Goal: Information Seeking & Learning: Learn about a topic

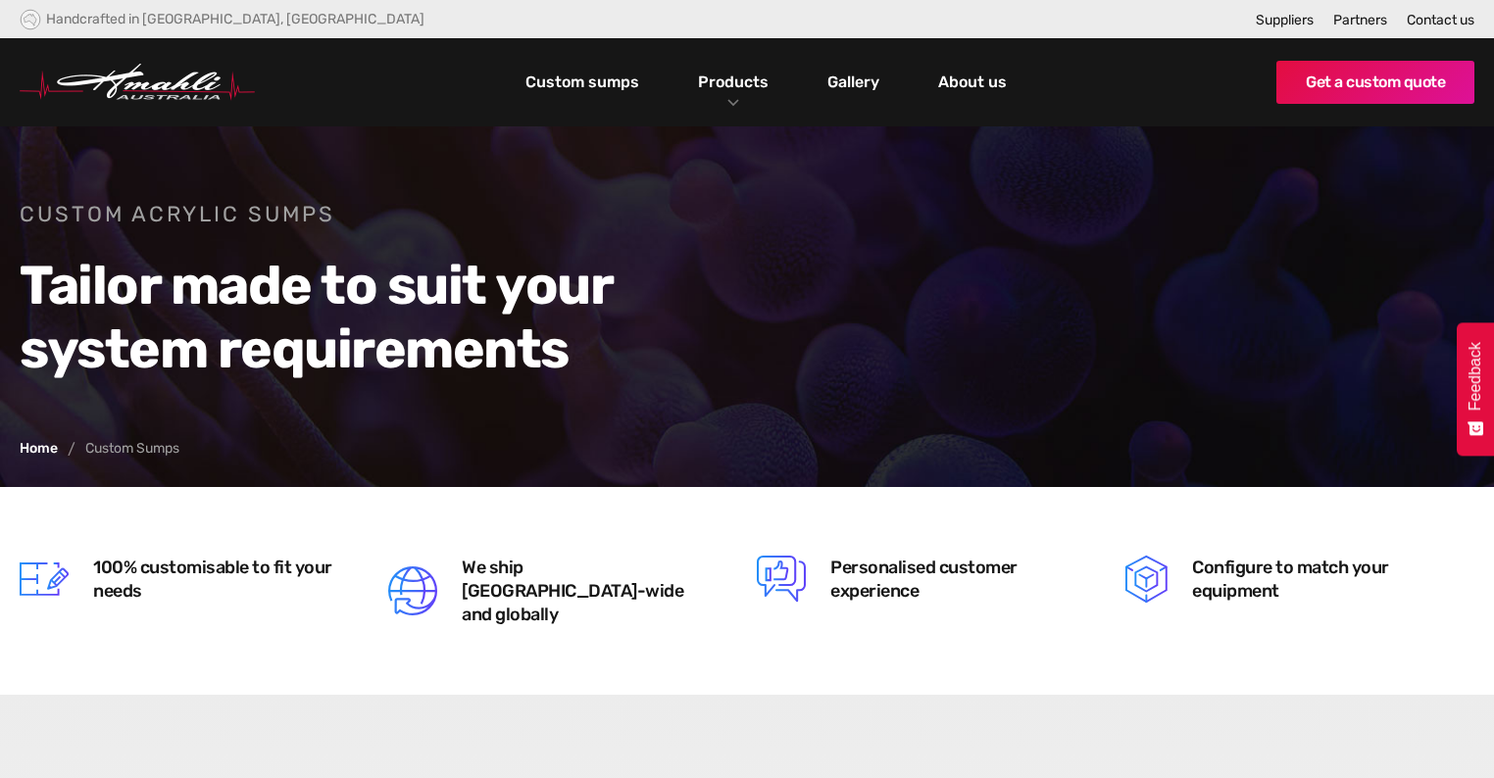
click at [599, 74] on link "Custom sumps" at bounding box center [581, 82] width 123 height 33
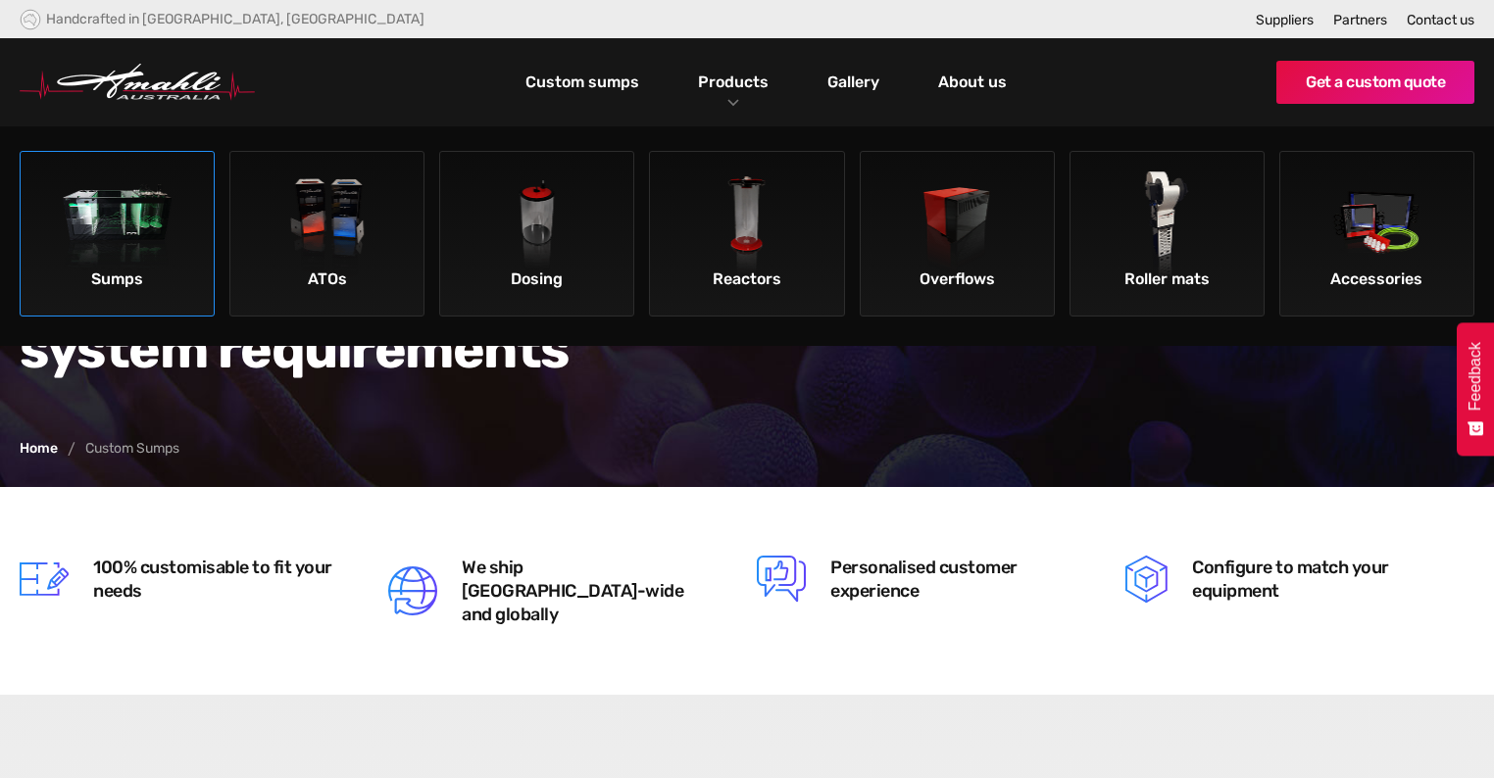
click at [166, 246] on img at bounding box center [118, 227] width 111 height 111
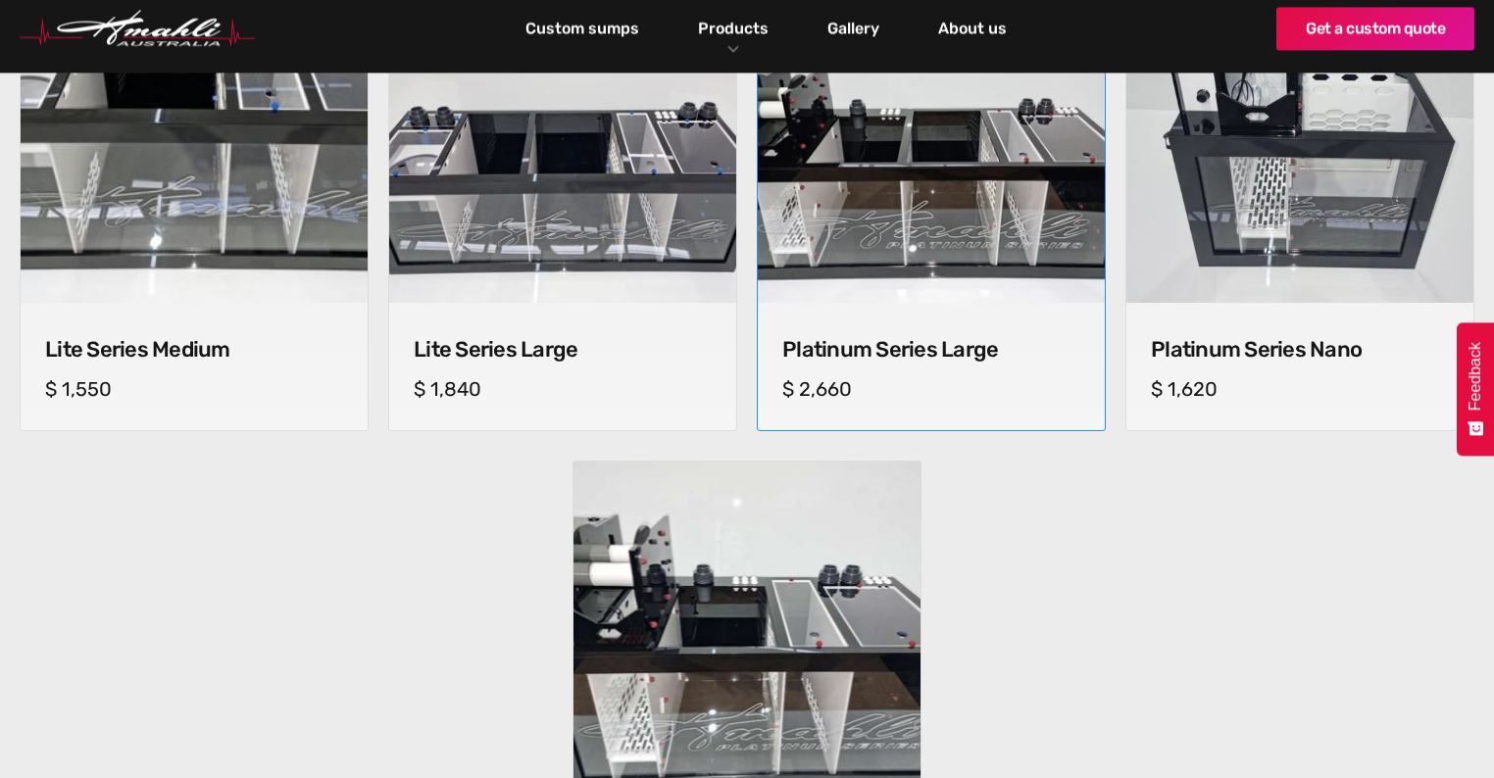
scroll to position [1411, 0]
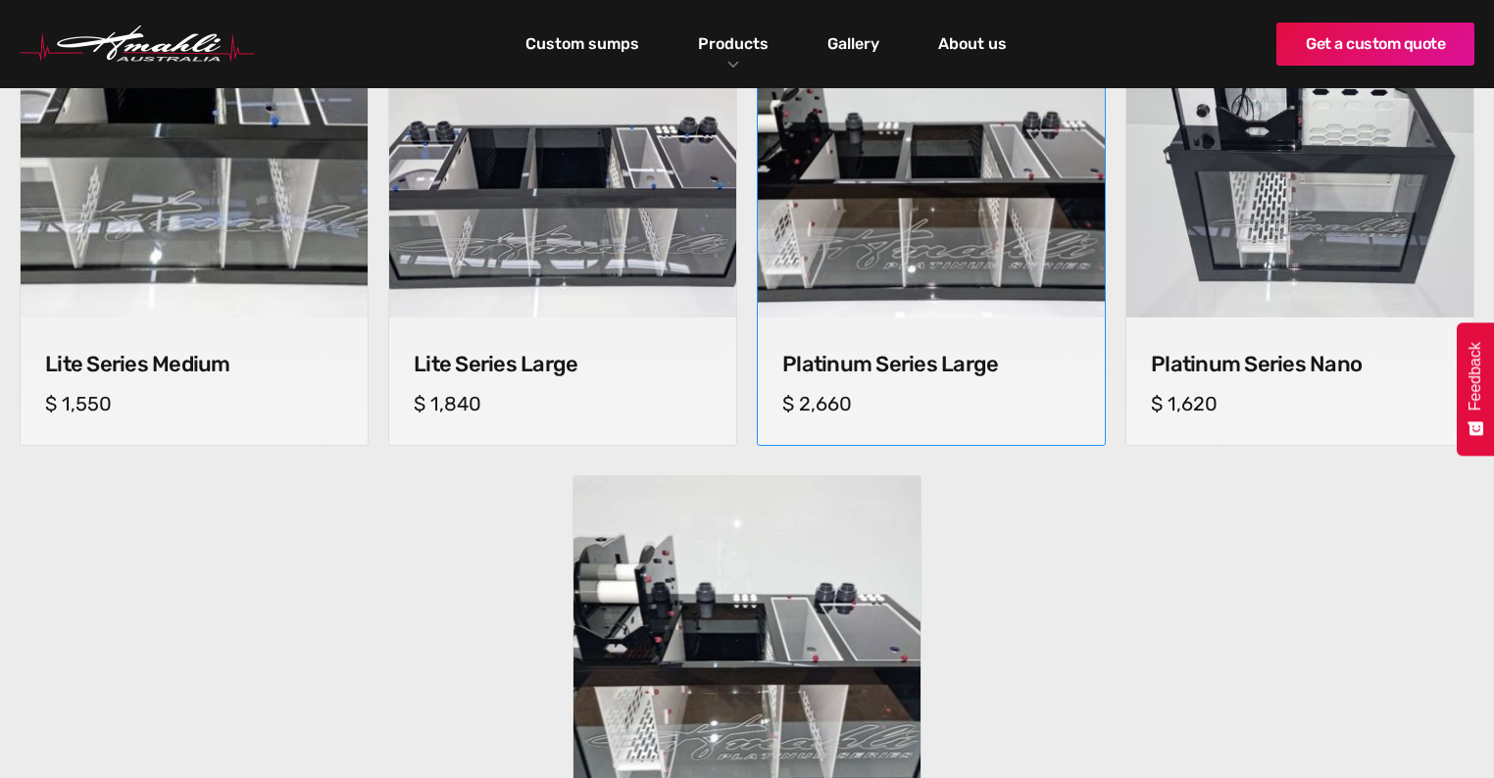
click at [913, 227] on img at bounding box center [931, 144] width 365 height 365
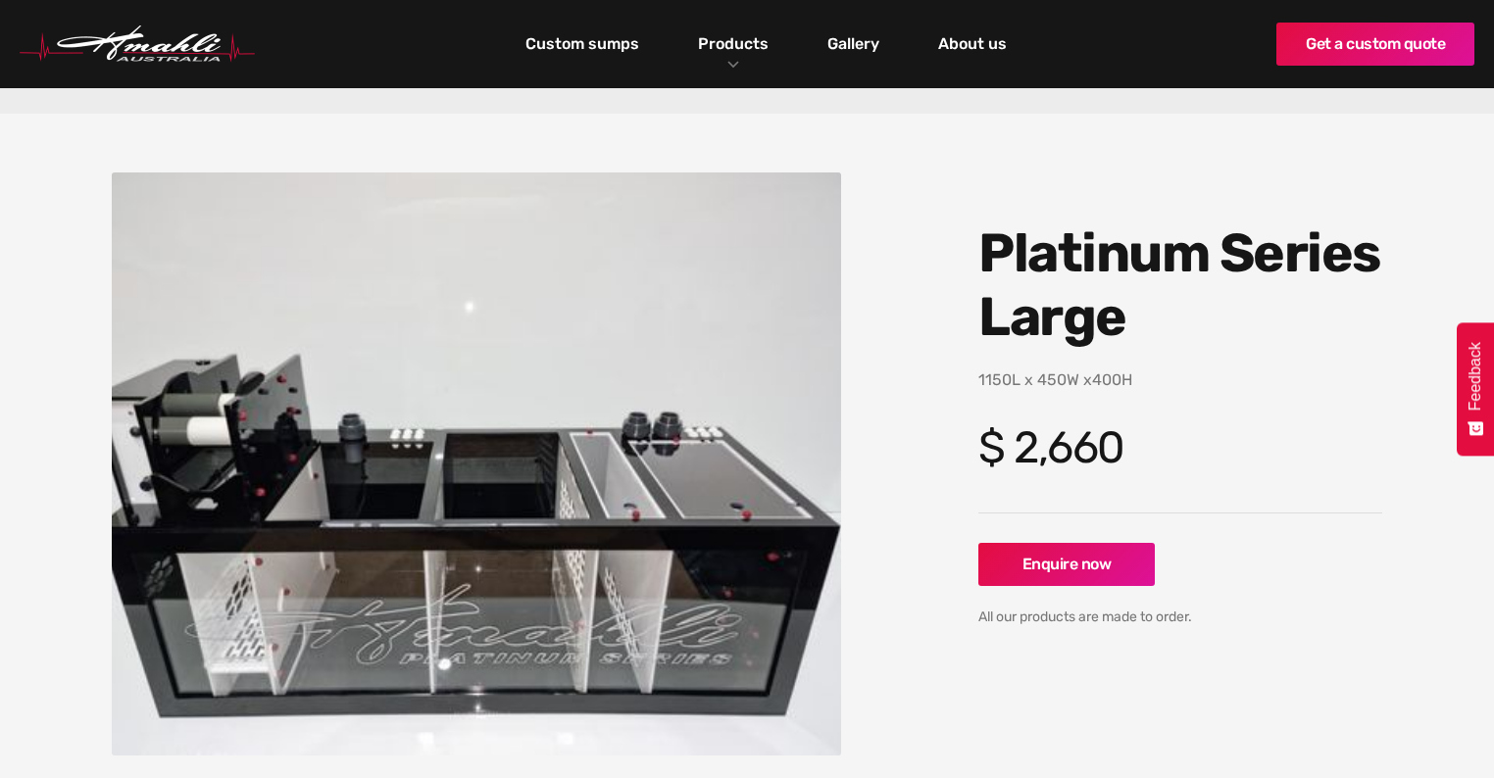
scroll to position [78, 0]
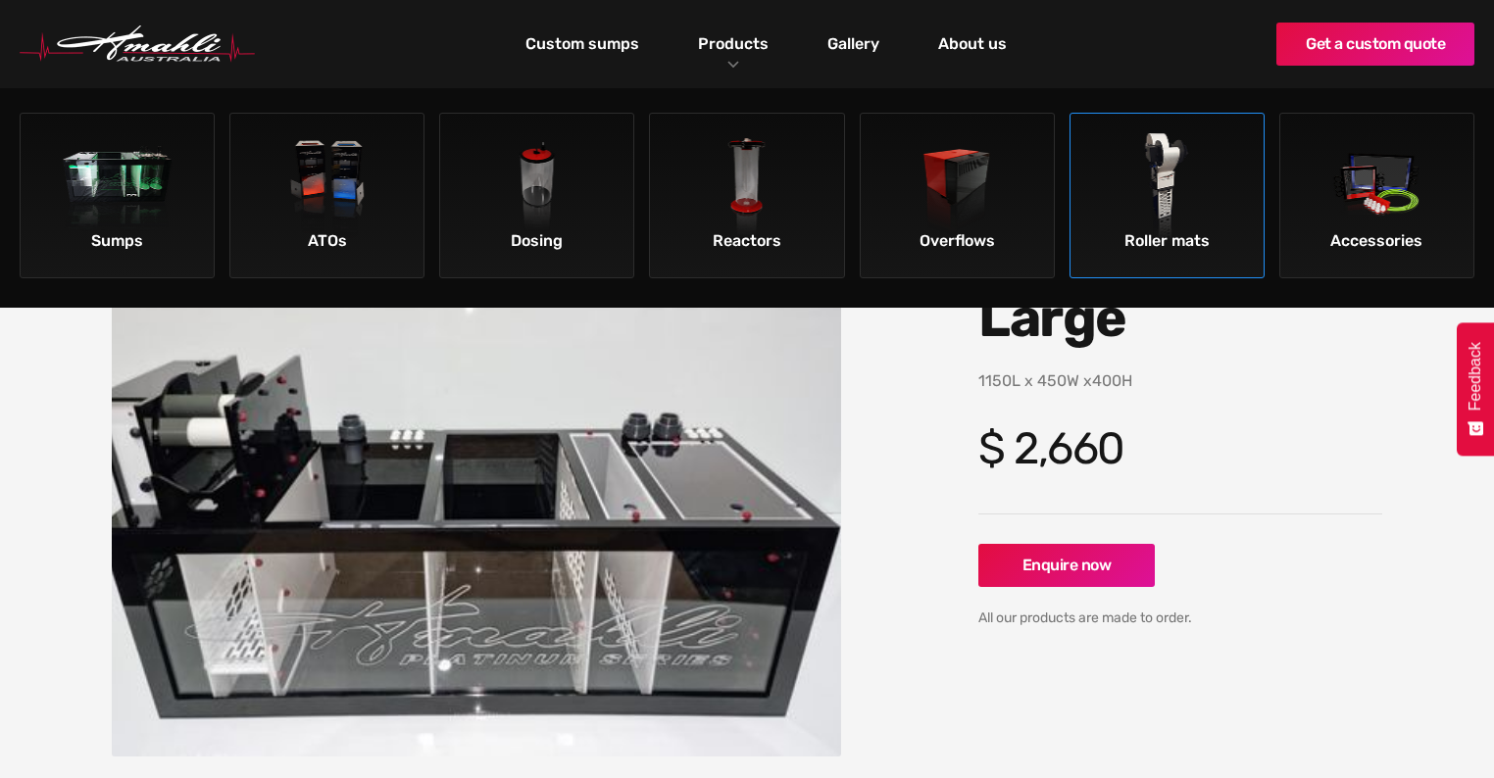
click at [1168, 209] on img at bounding box center [1166, 188] width 111 height 111
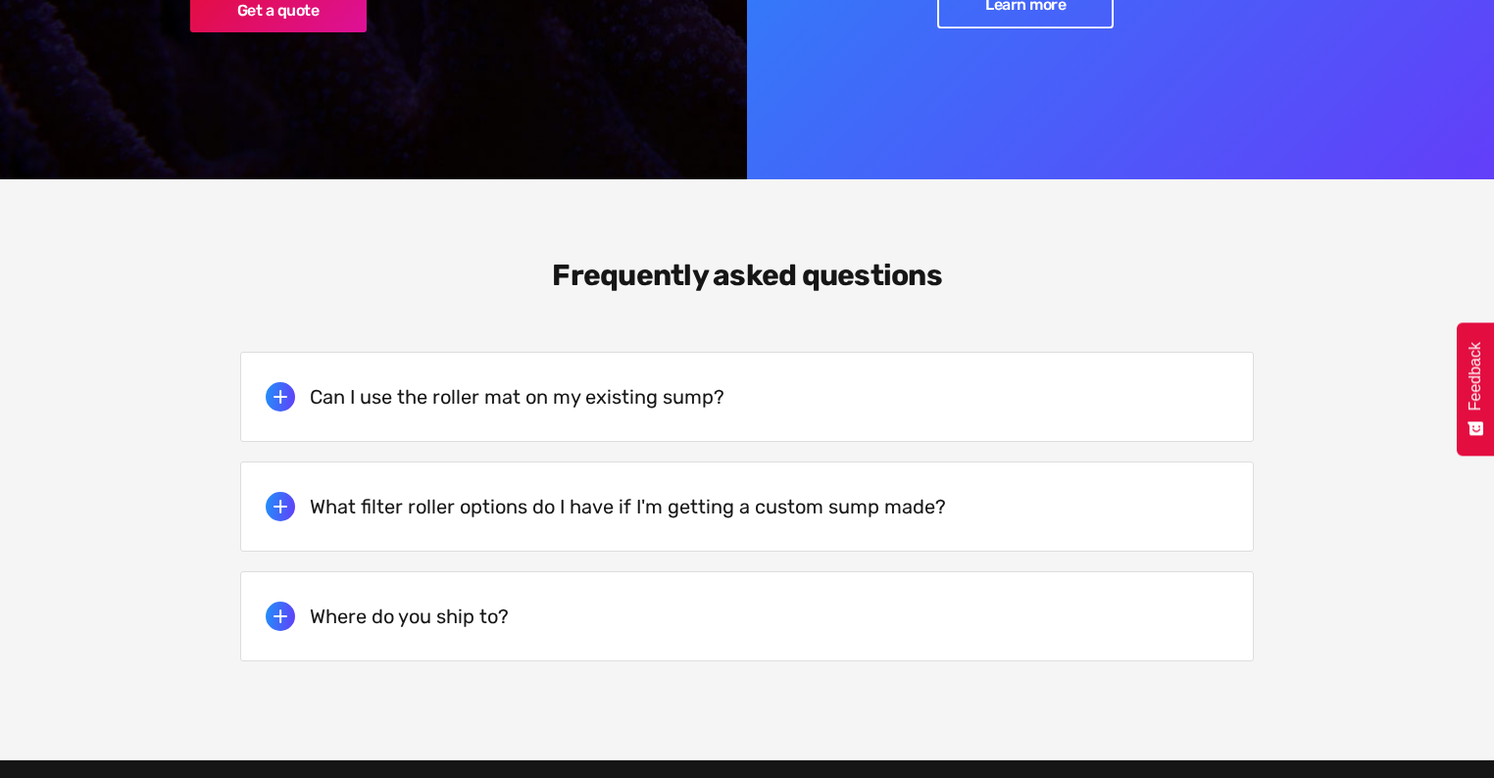
scroll to position [3764, 0]
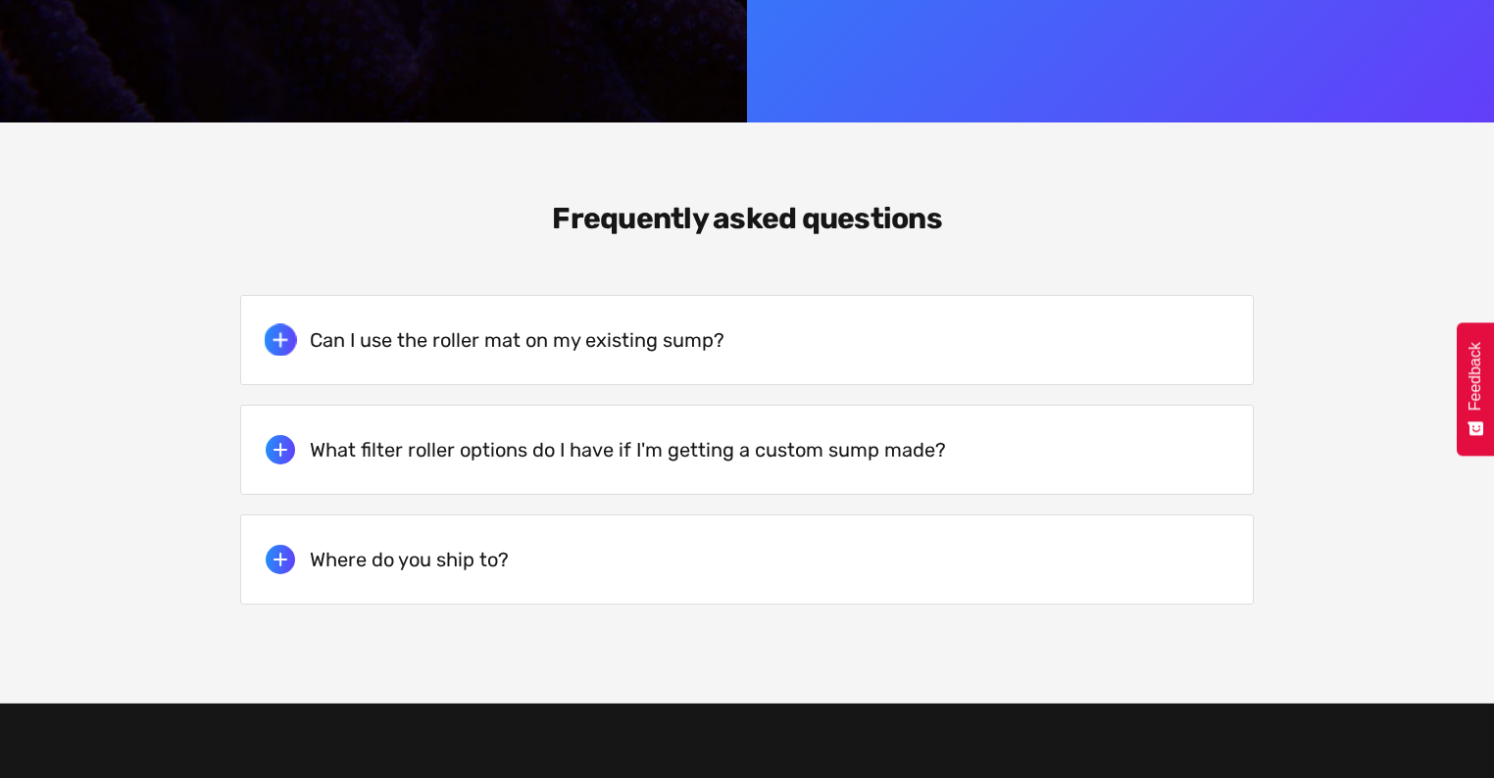
click at [547, 328] on h5 "Can I use the roller mat on my existing sump?" at bounding box center [517, 340] width 415 height 24
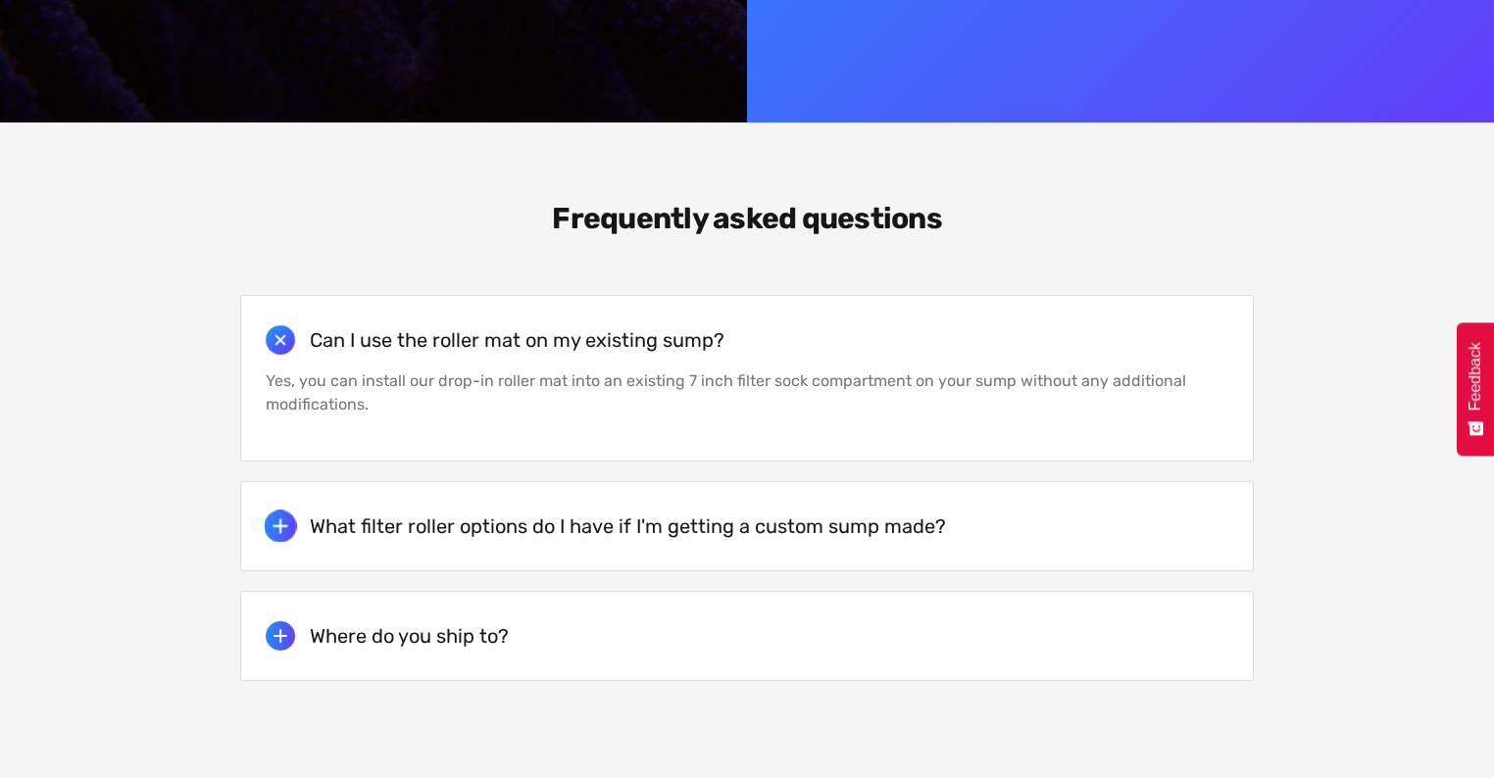
click at [625, 515] on h5 "What filter roller options do I have if I'm getting a custom sump made?" at bounding box center [628, 527] width 636 height 24
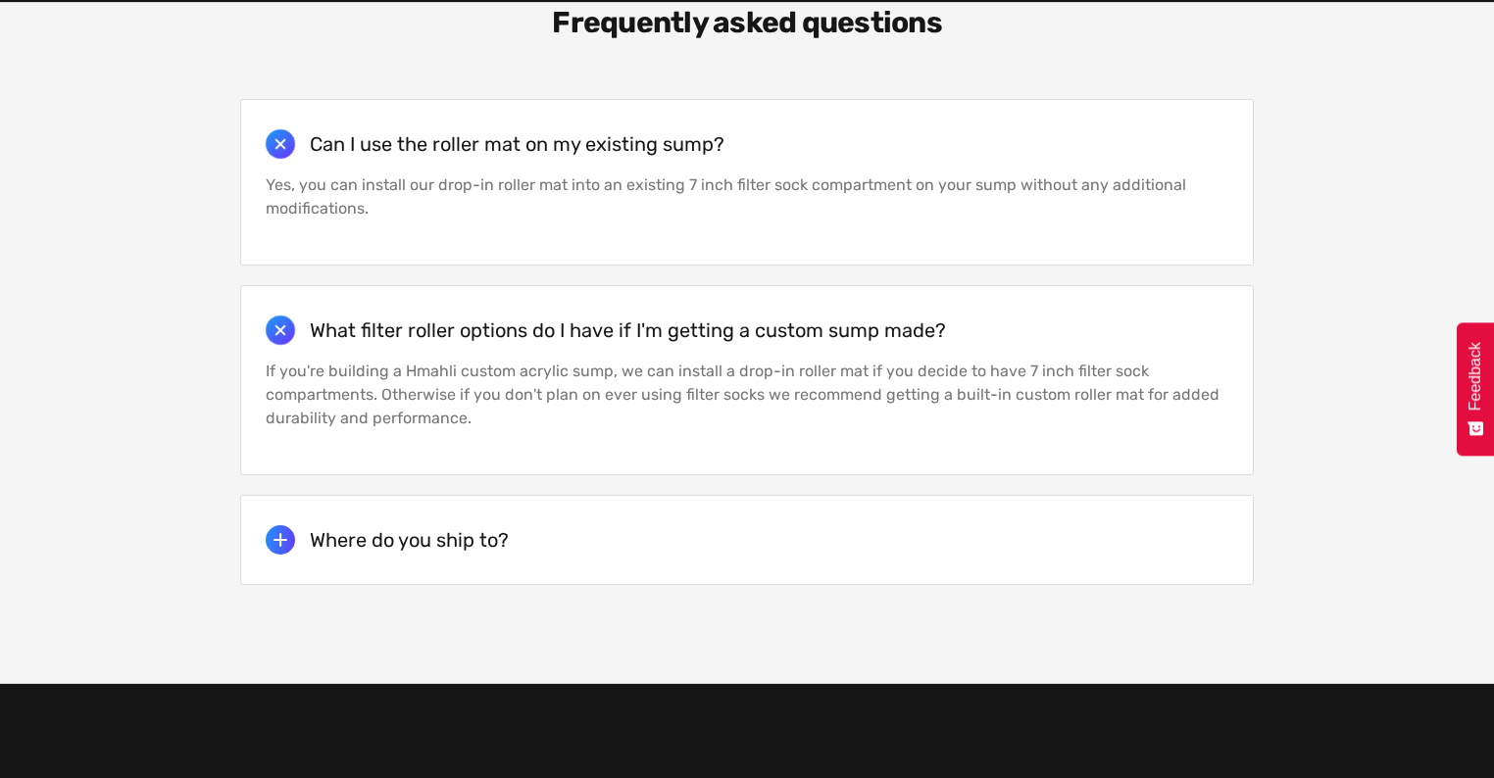
scroll to position [3999, 0]
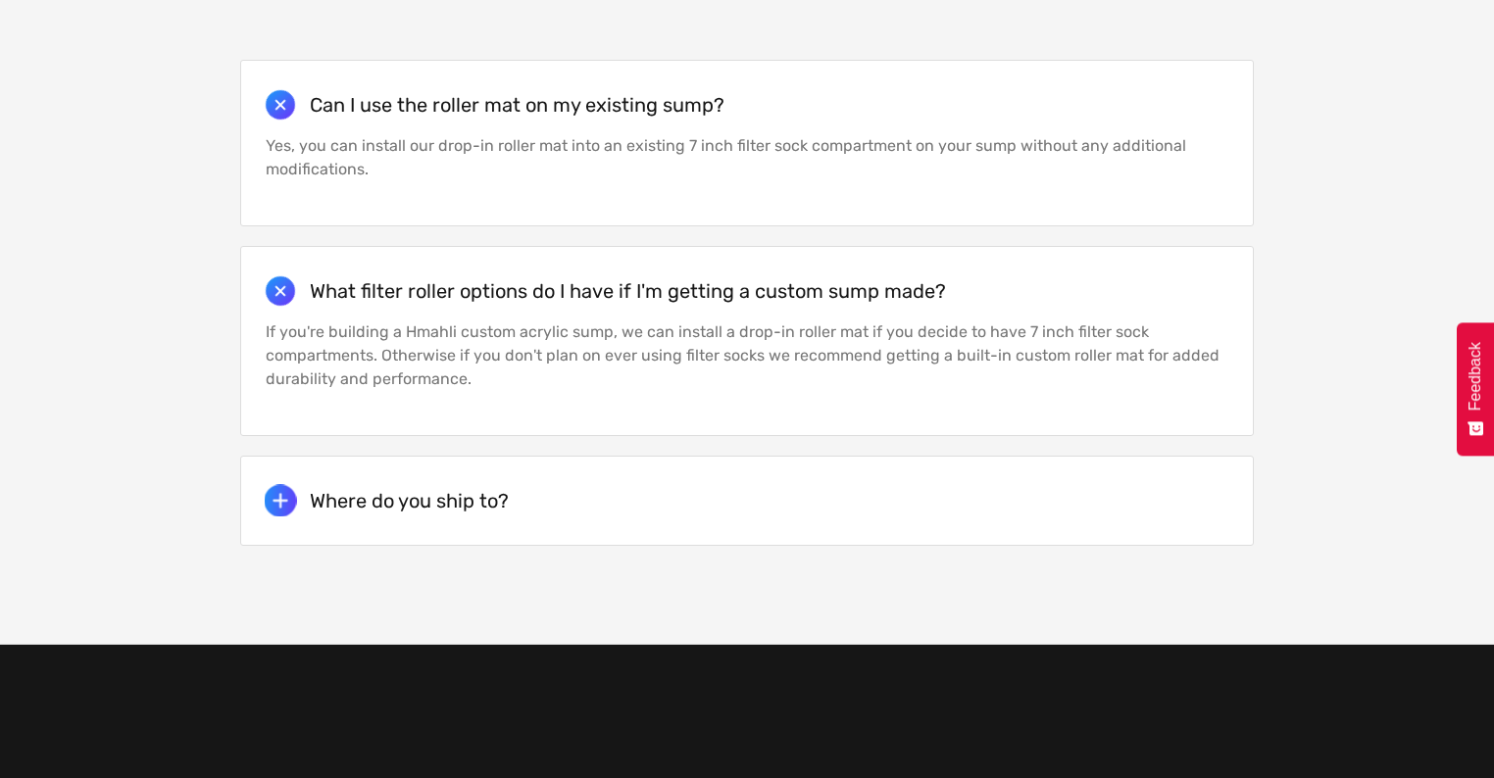
click at [443, 489] on h5 "Where do you ship to?" at bounding box center [409, 501] width 199 height 24
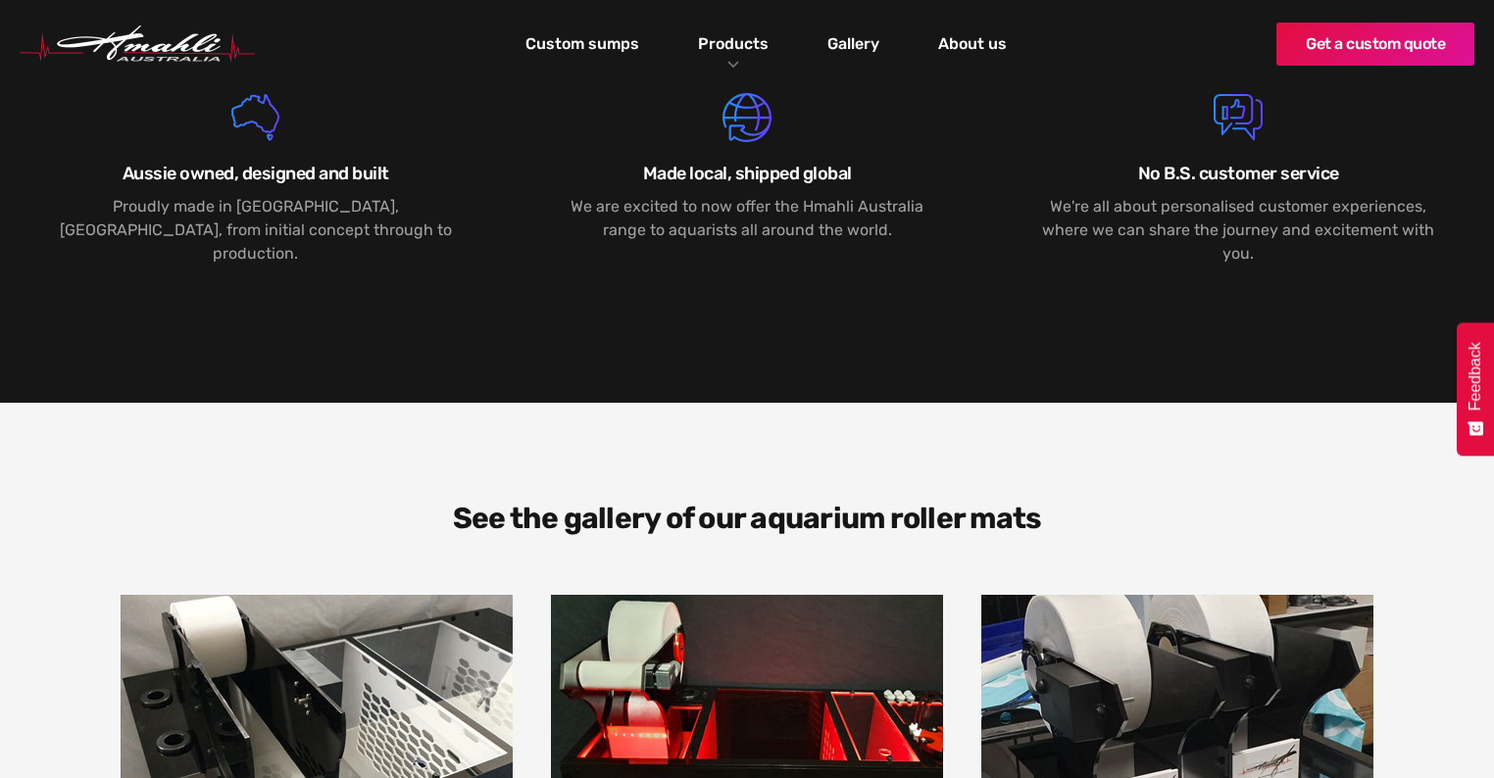
scroll to position [2274, 0]
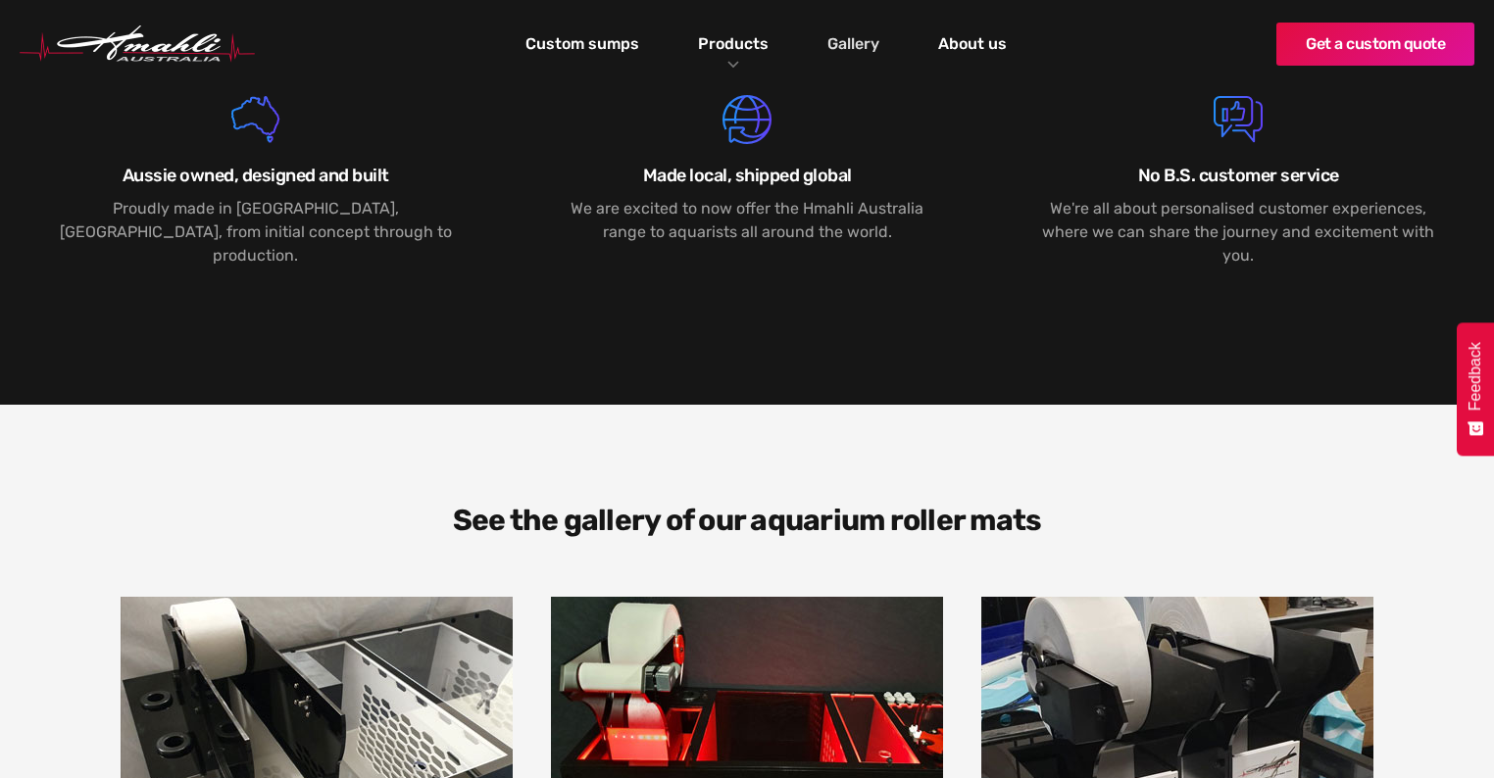
click at [863, 43] on link "Gallery" at bounding box center [853, 43] width 62 height 33
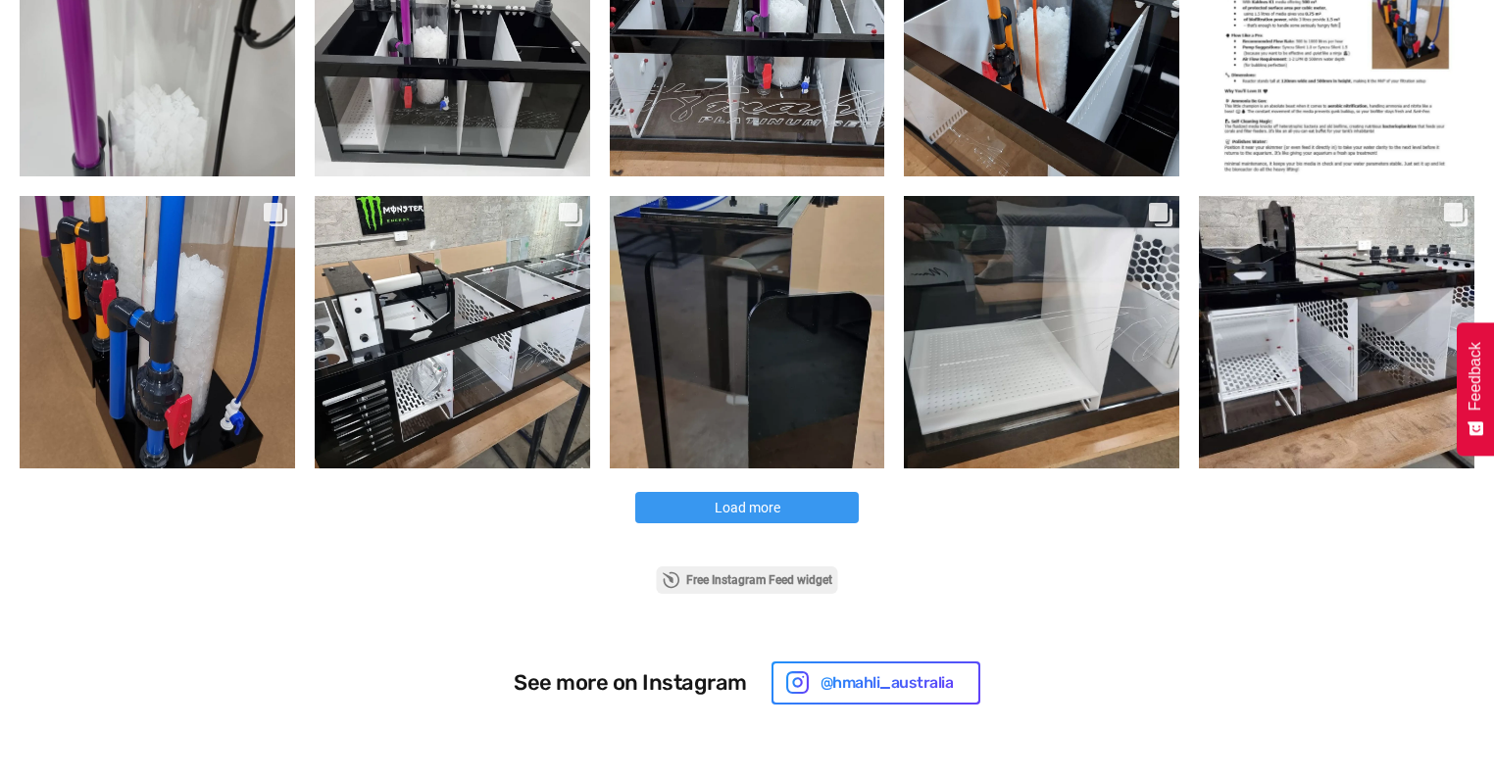
scroll to position [1098, 0]
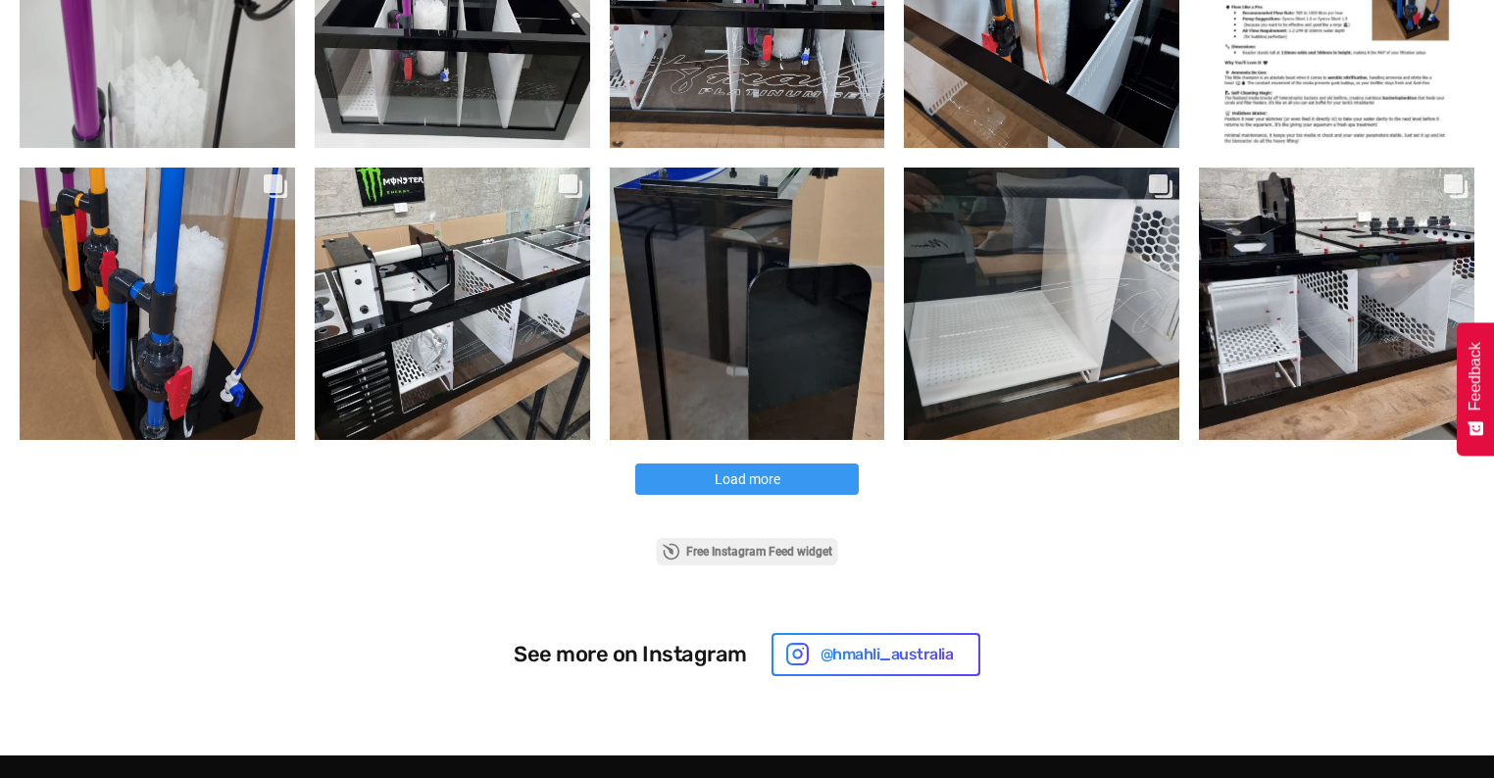
click at [765, 480] on span "Load more" at bounding box center [748, 479] width 66 height 16
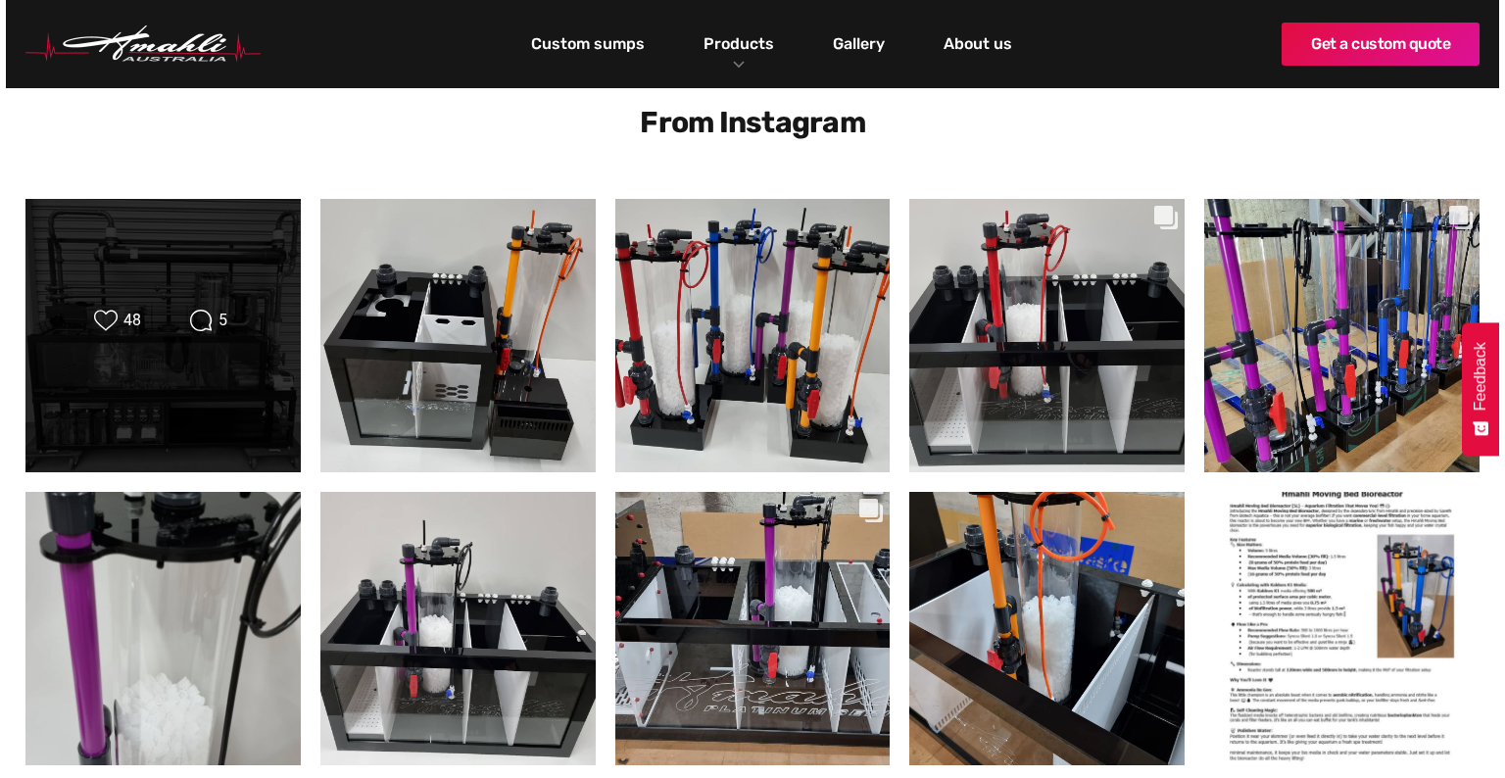
scroll to position [470, 0]
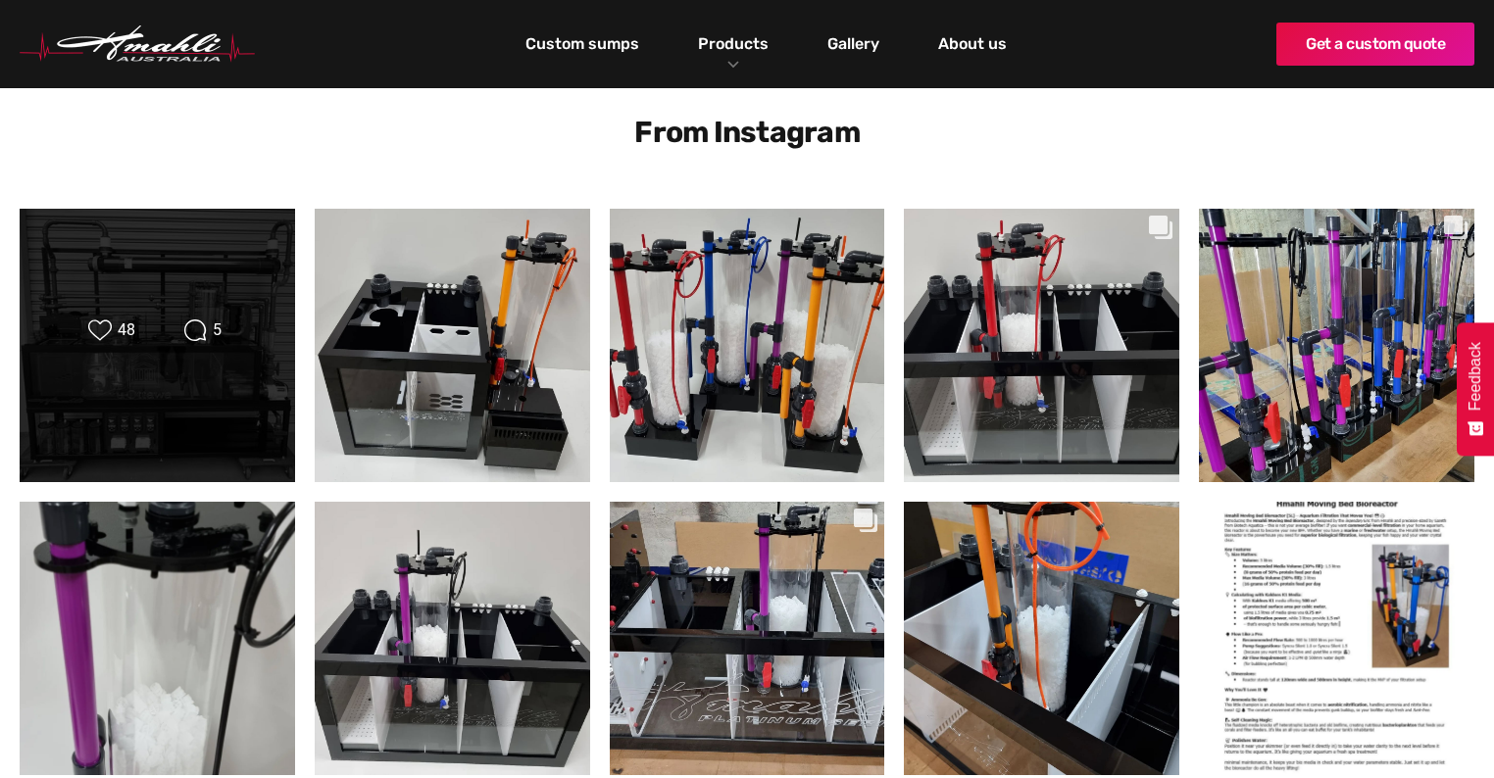
click at [159, 353] on div "Likes Count 48 Comments Count 5" at bounding box center [157, 346] width 222 height 54
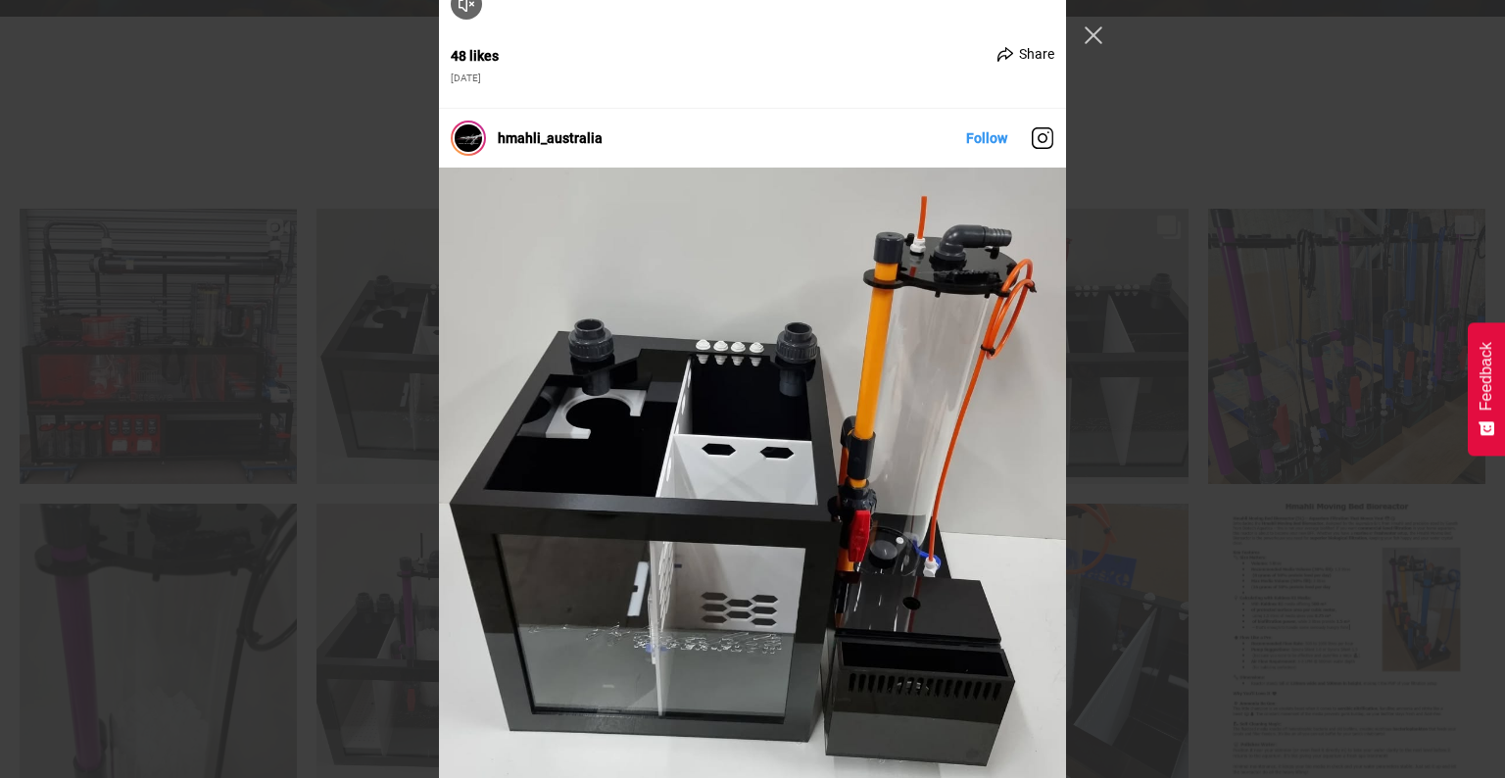
scroll to position [314, 0]
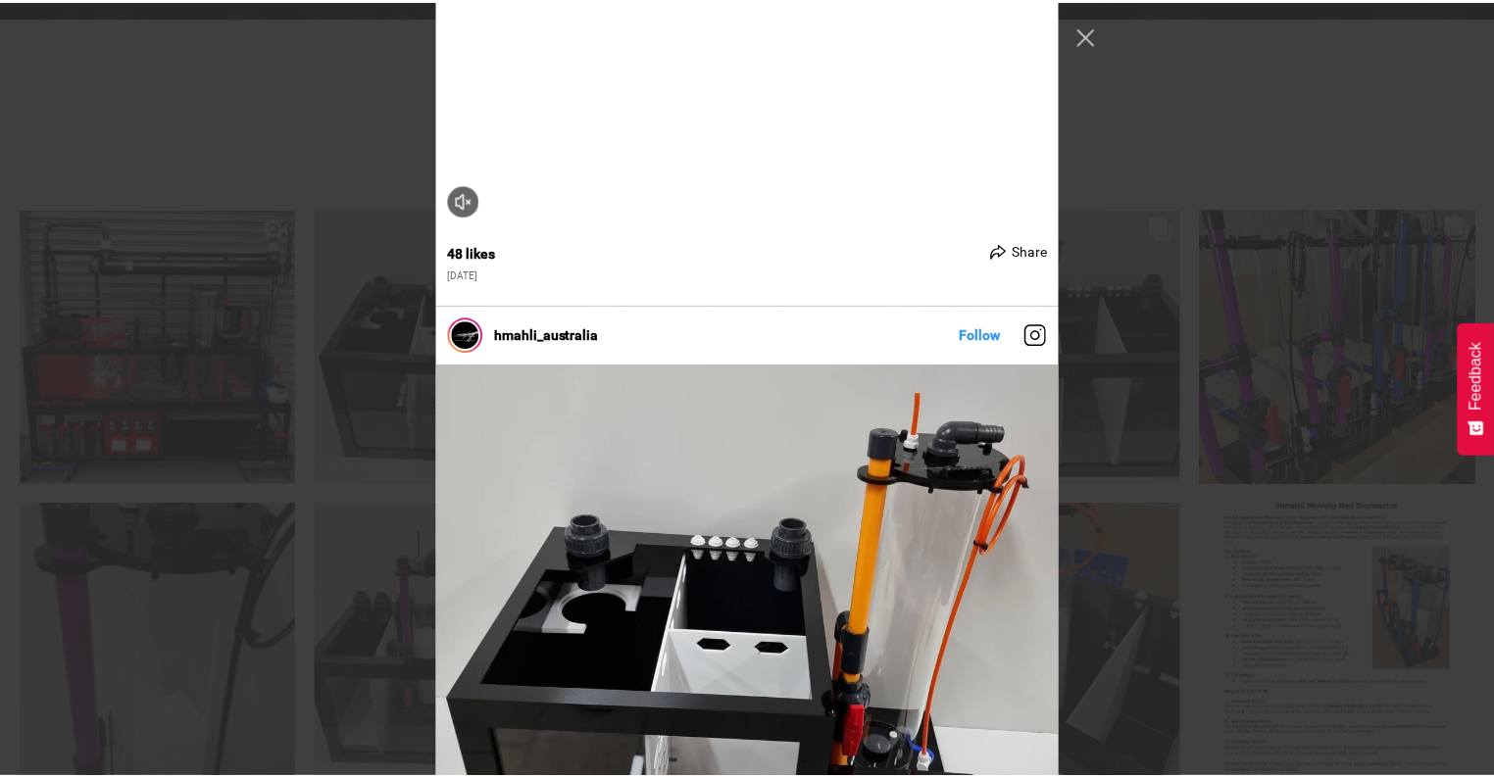
scroll to position [235, 0]
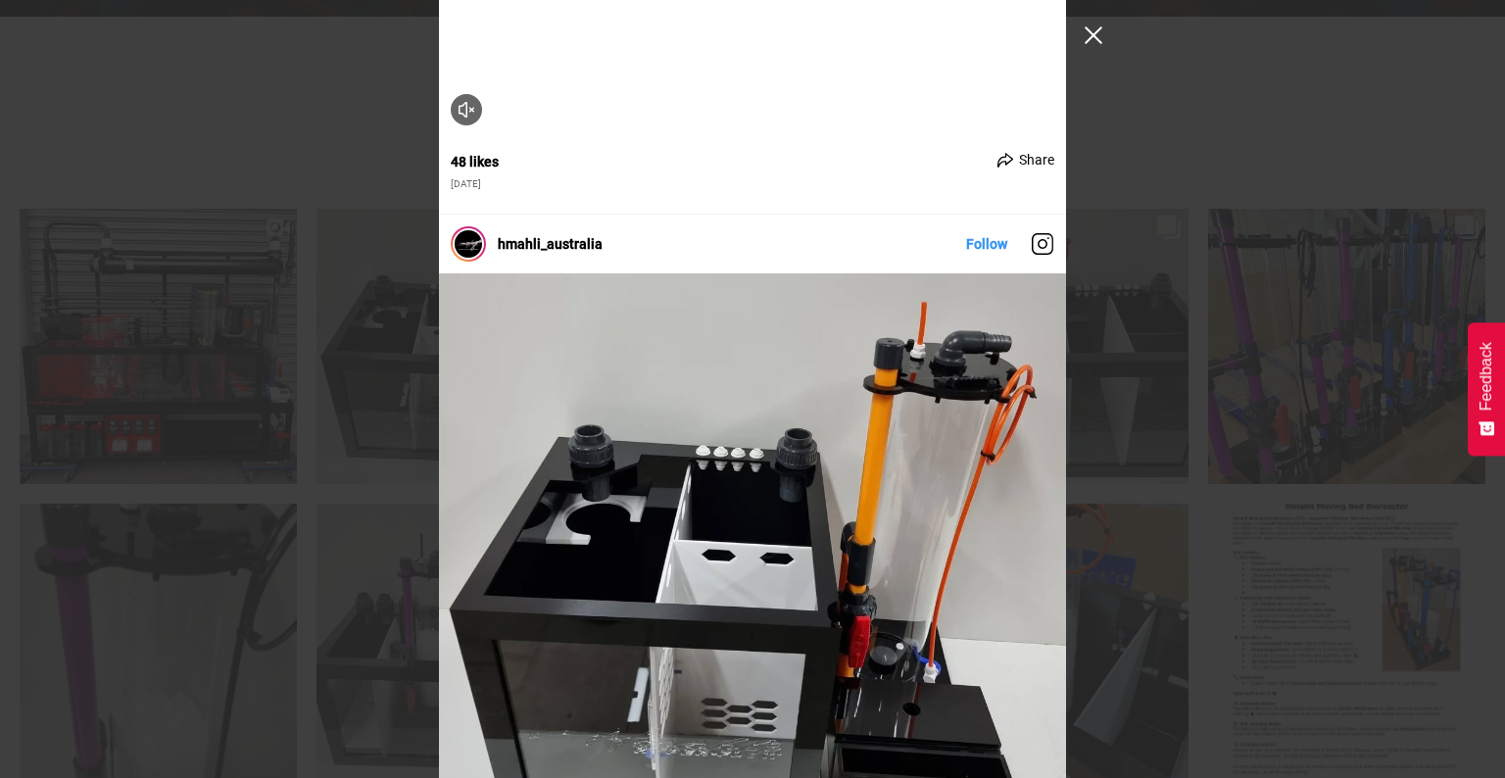
click at [1092, 37] on button "Close Instagram Feed Popup" at bounding box center [1093, 35] width 31 height 31
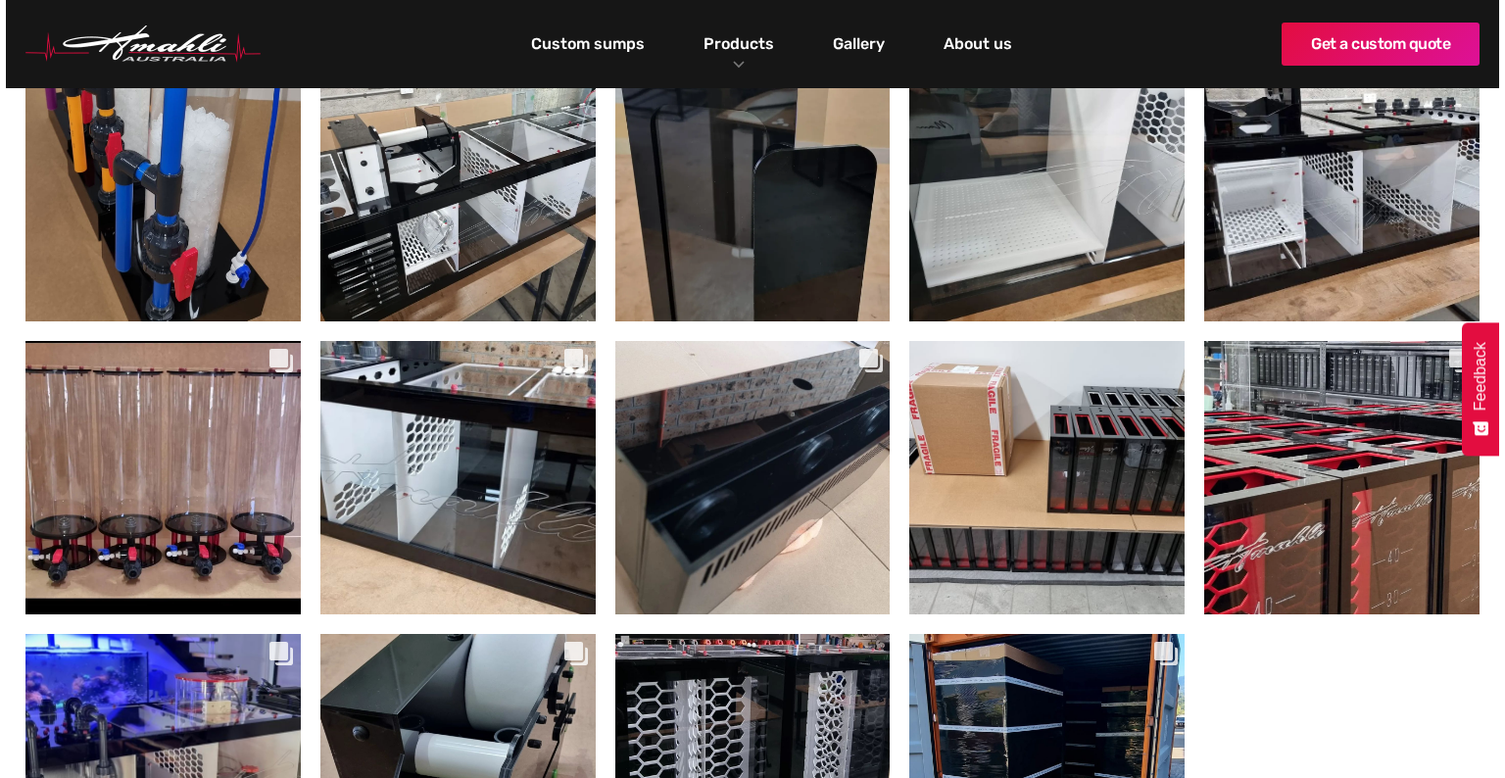
scroll to position [1176, 0]
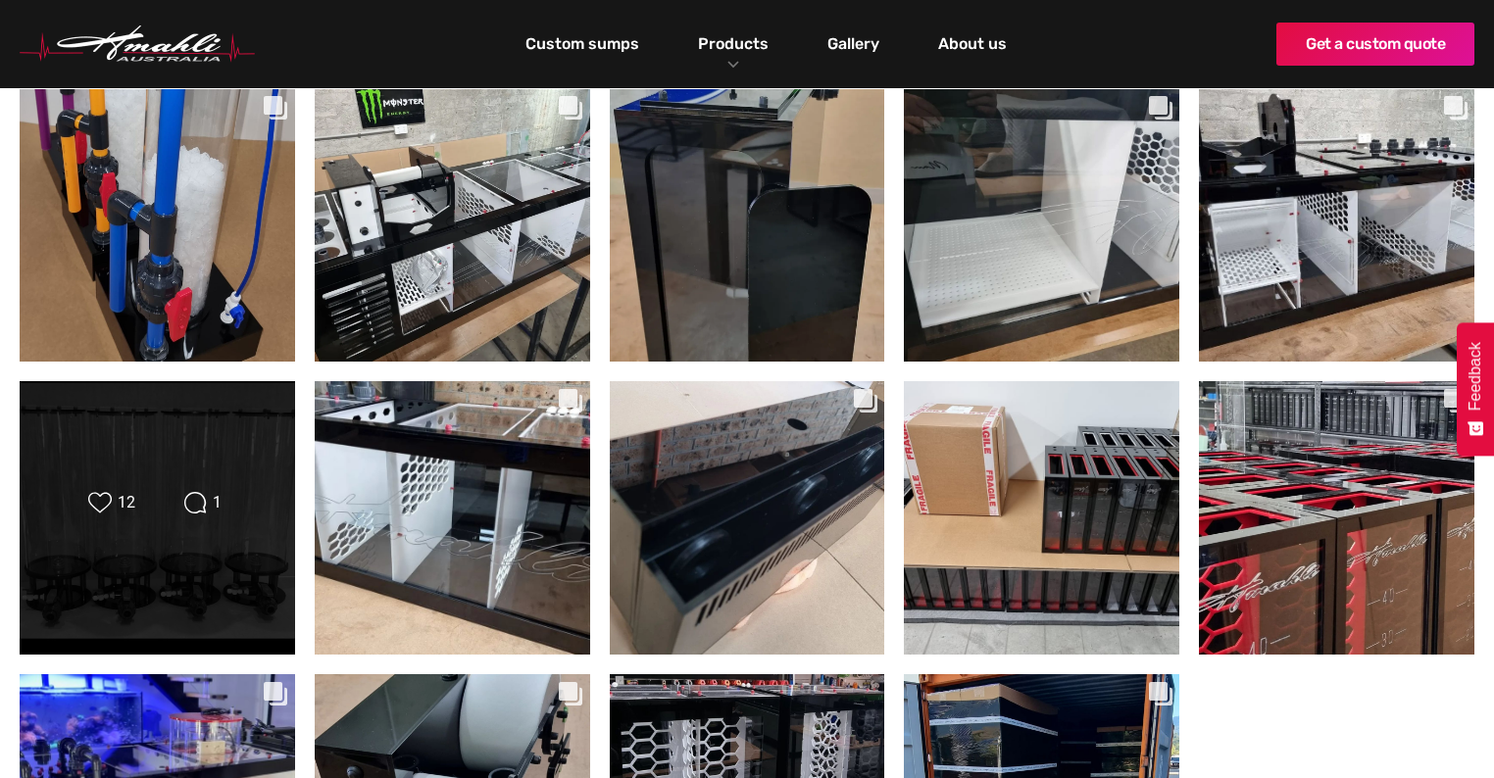
click at [125, 518] on div "Likes Count 12 Comments Count 1" at bounding box center [157, 504] width 222 height 27
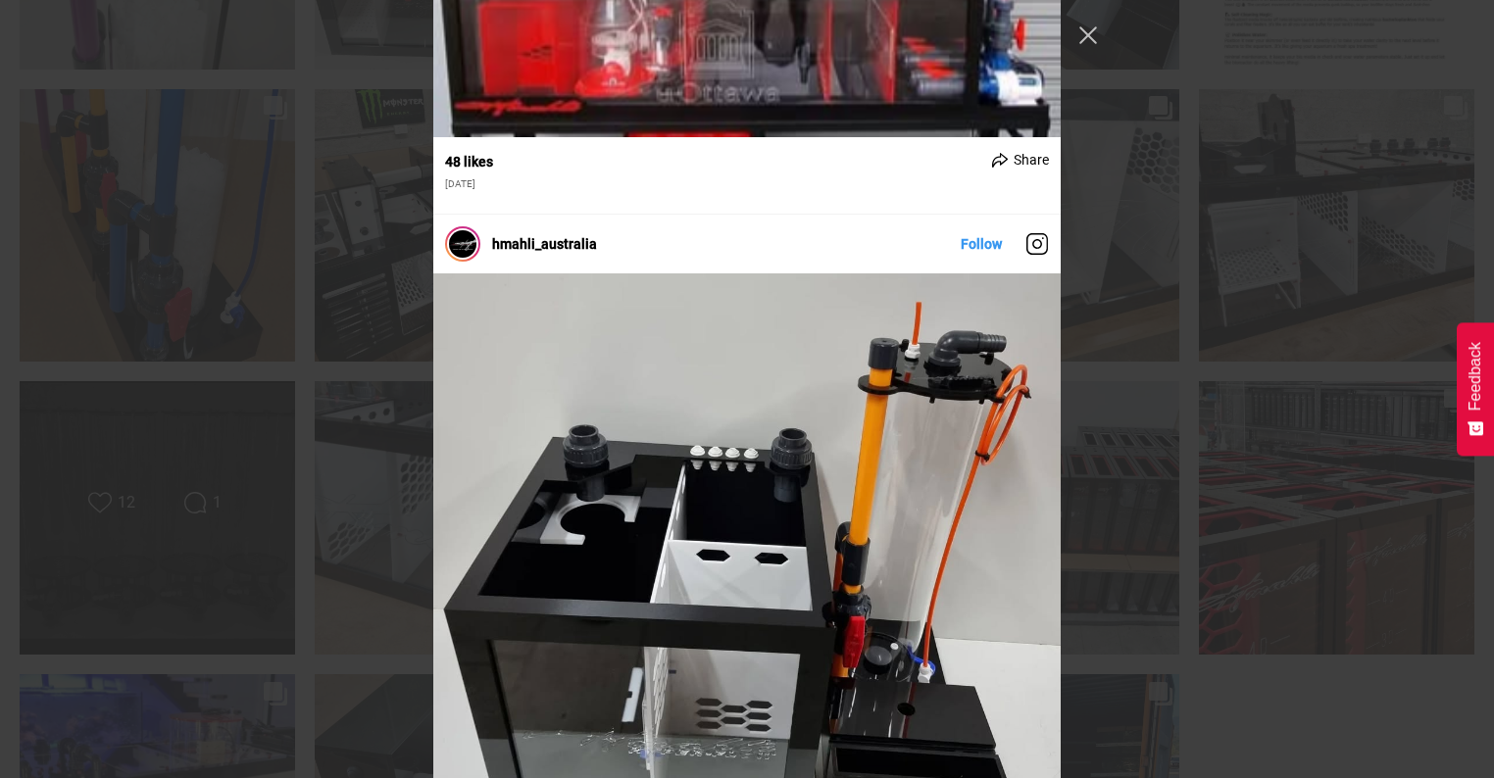
scroll to position [6353, 0]
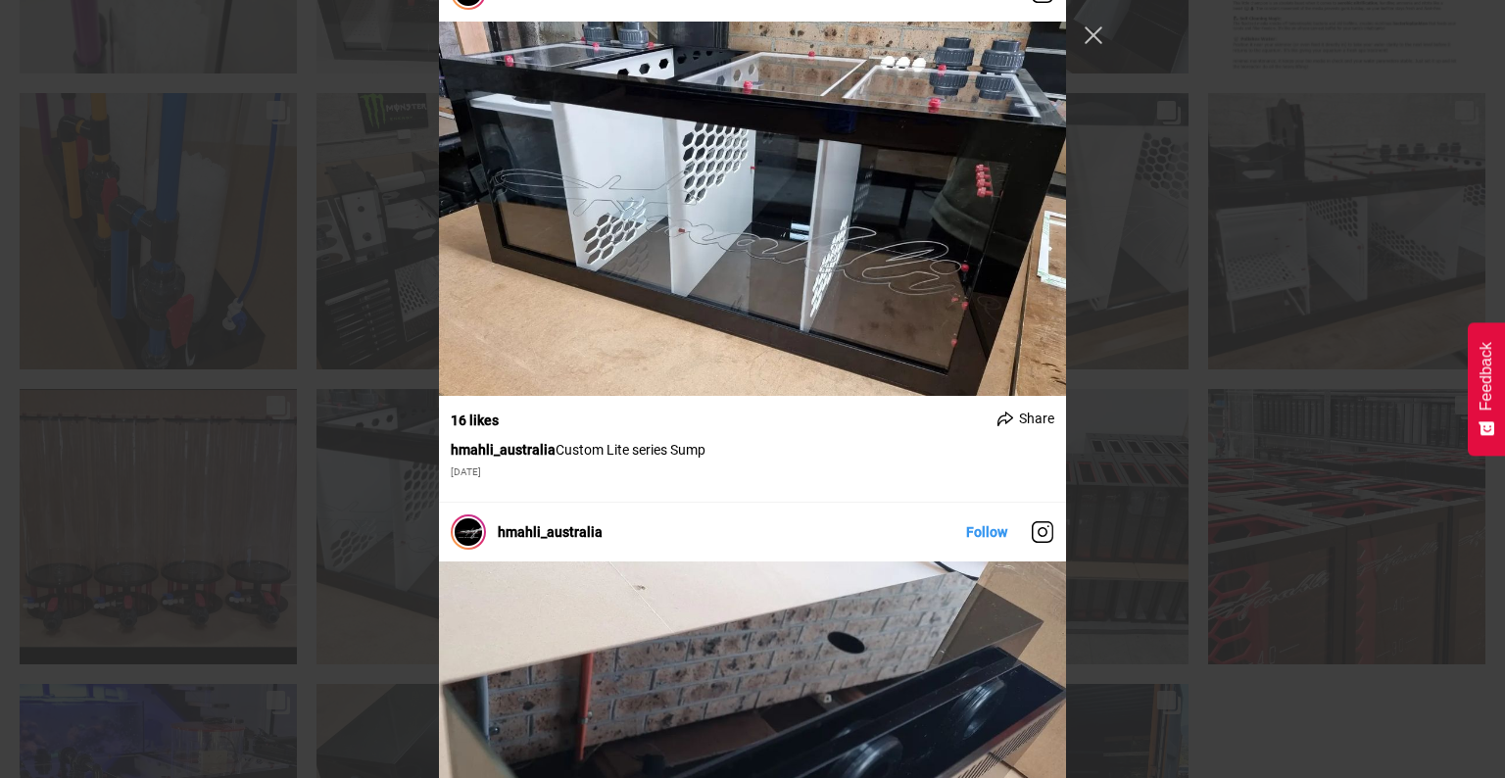
click at [1095, 39] on button "Close Instagram Feed Popup" at bounding box center [1093, 35] width 31 height 31
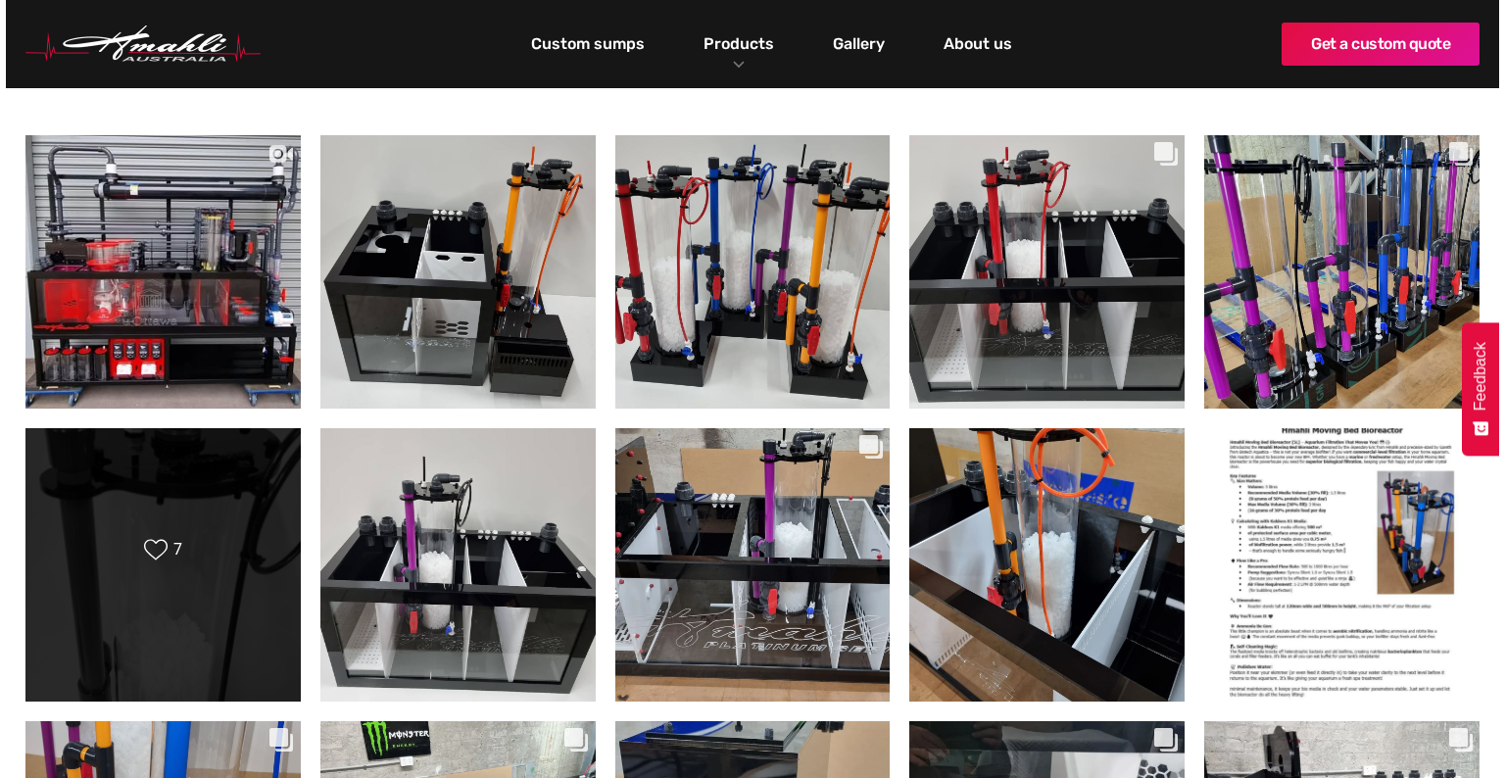
scroll to position [470, 0]
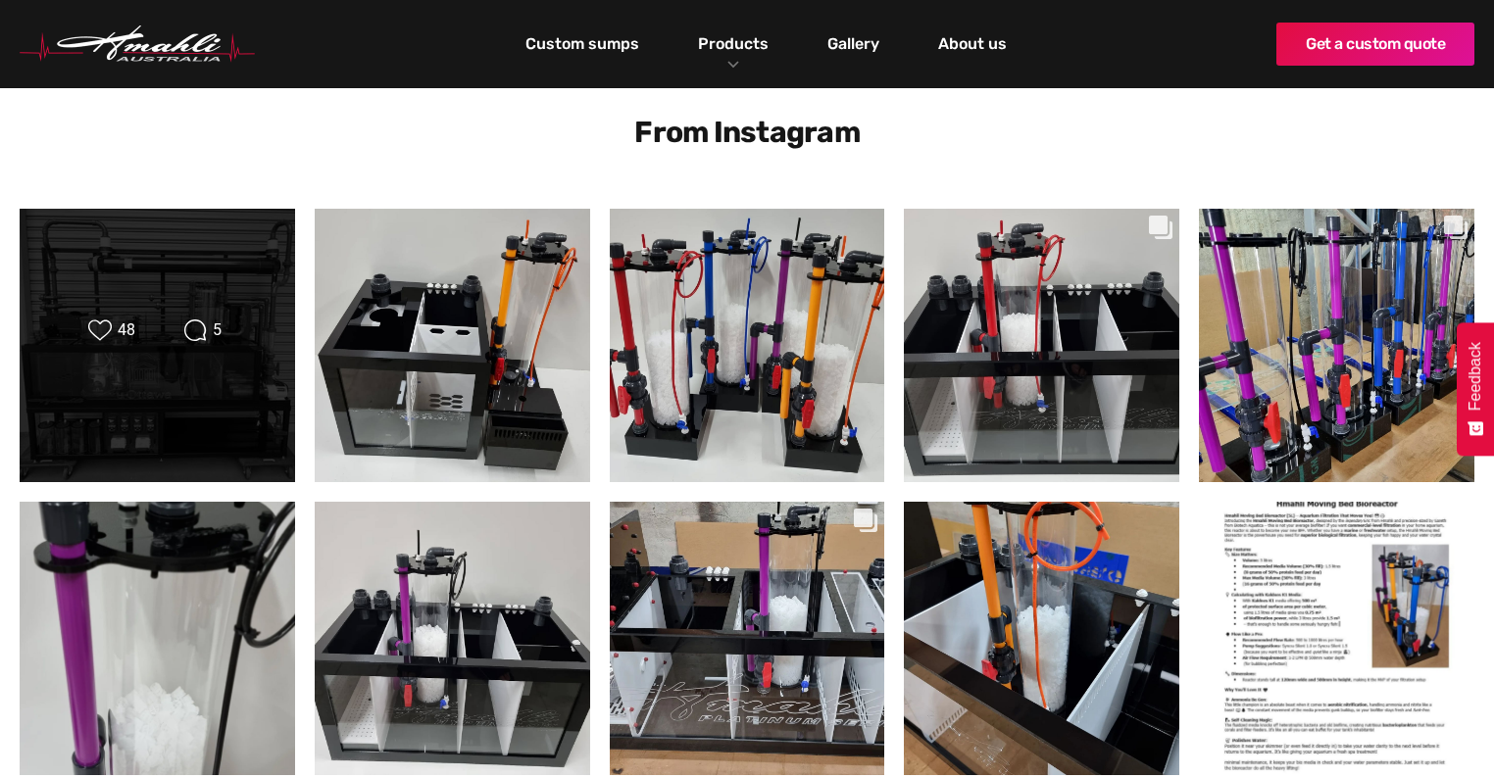
click at [170, 359] on div "Likes Count 48 Comments Count 5" at bounding box center [157, 346] width 222 height 54
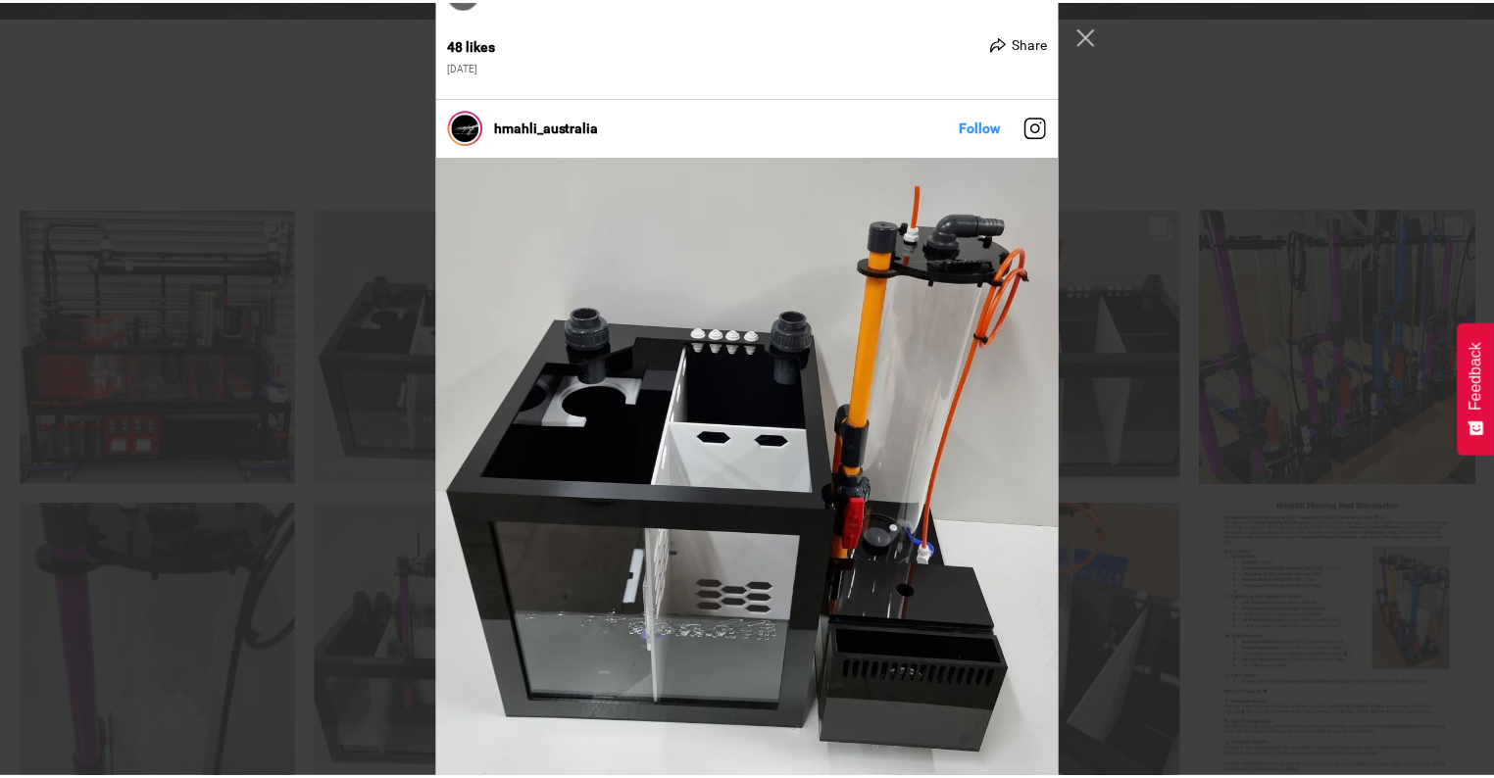
scroll to position [314, 0]
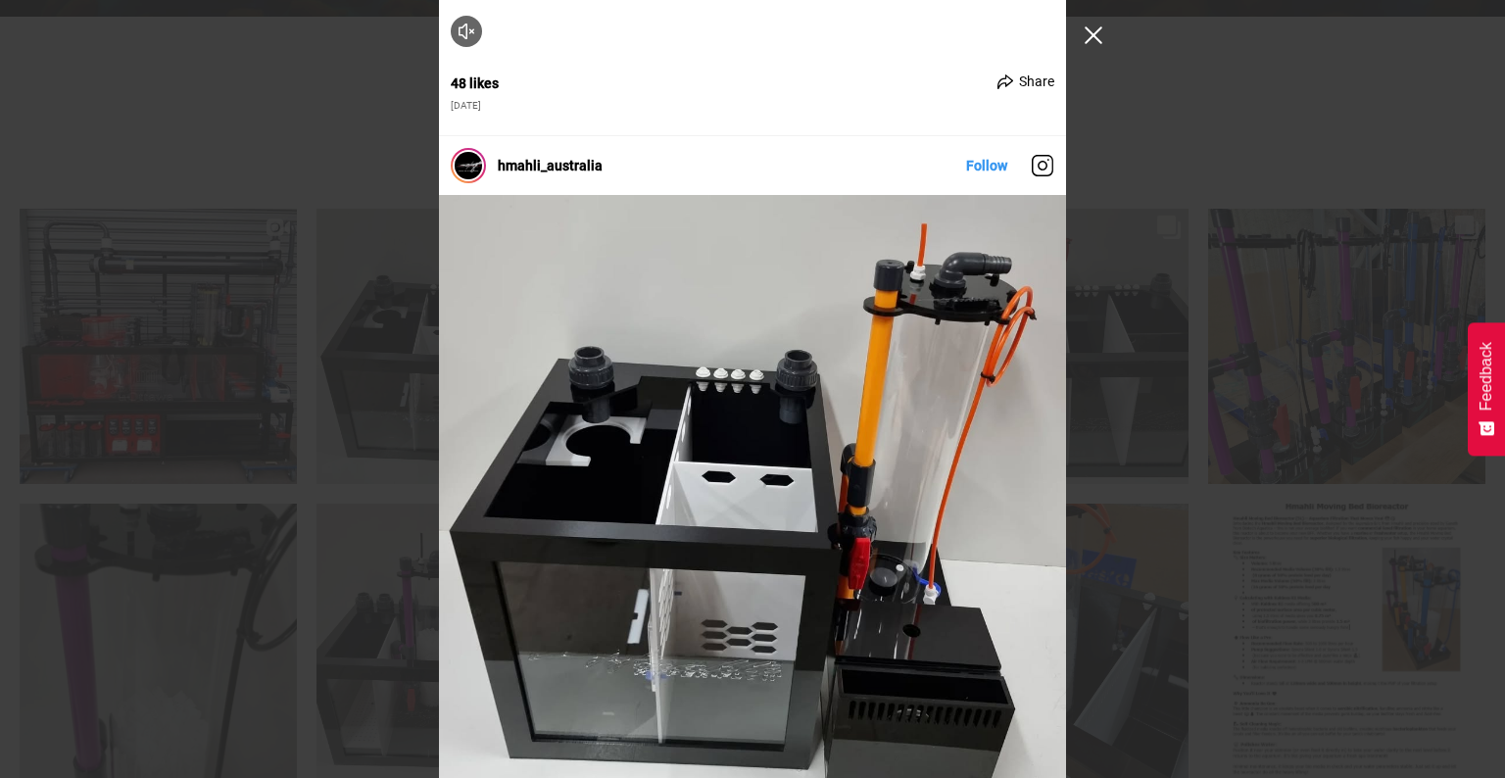
click at [1104, 38] on button "Close Instagram Feed Popup" at bounding box center [1093, 35] width 31 height 31
